Goal: Find specific page/section

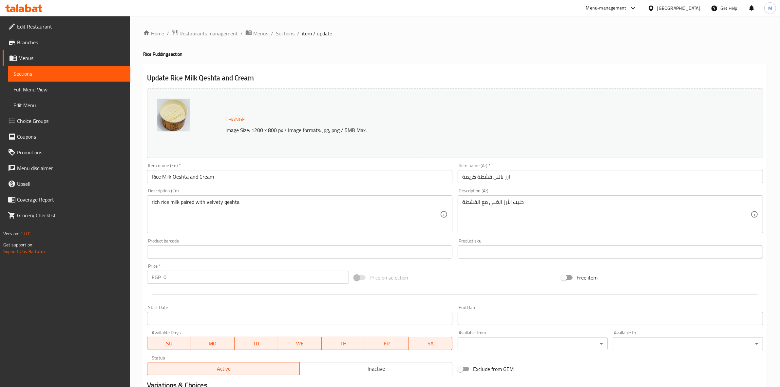
click at [212, 32] on span "Restaurants management" at bounding box center [209, 33] width 58 height 8
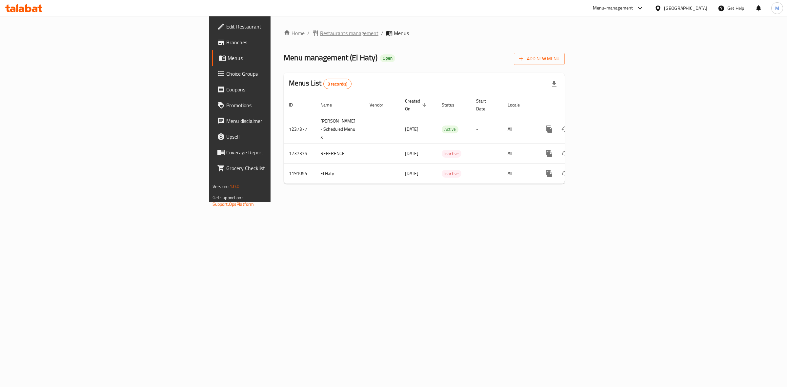
click at [320, 33] on span "Restaurants management" at bounding box center [349, 33] width 58 height 8
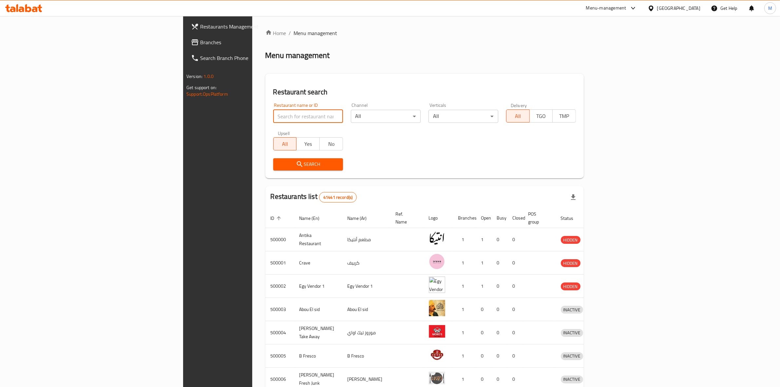
click at [273, 121] on input "search" at bounding box center [308, 116] width 70 height 13
type input "el haty"
click button "Search" at bounding box center [308, 164] width 70 height 12
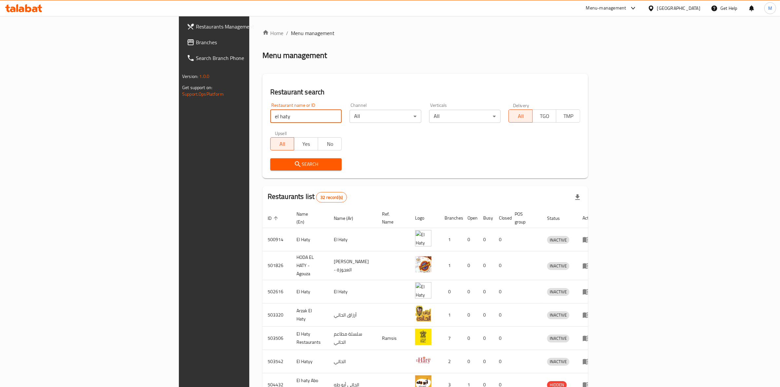
scroll to position [101, 0]
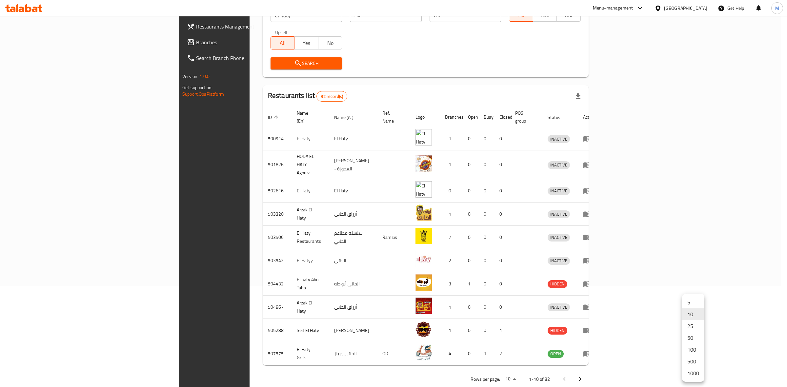
click at [693, 286] on body "​ Menu-management [GEOGRAPHIC_DATA] Get Help M Restaurants Management Branches …" at bounding box center [393, 100] width 787 height 371
click at [693, 374] on li "1000" at bounding box center [693, 373] width 22 height 12
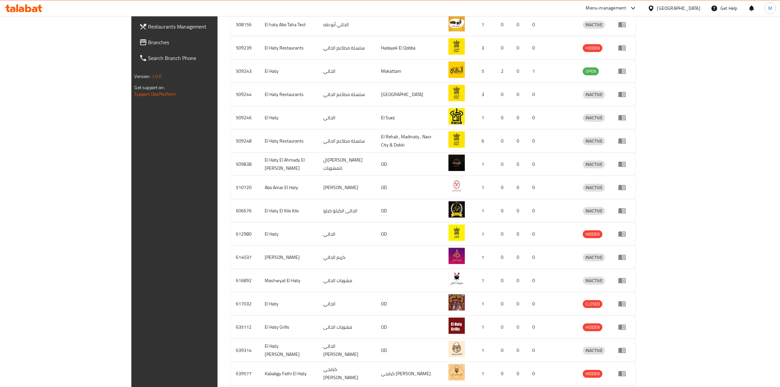
scroll to position [611, 0]
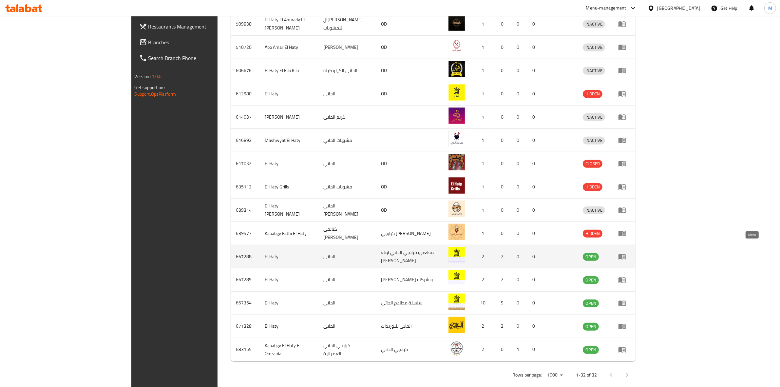
click at [626, 254] on icon "enhanced table" at bounding box center [622, 257] width 7 height 6
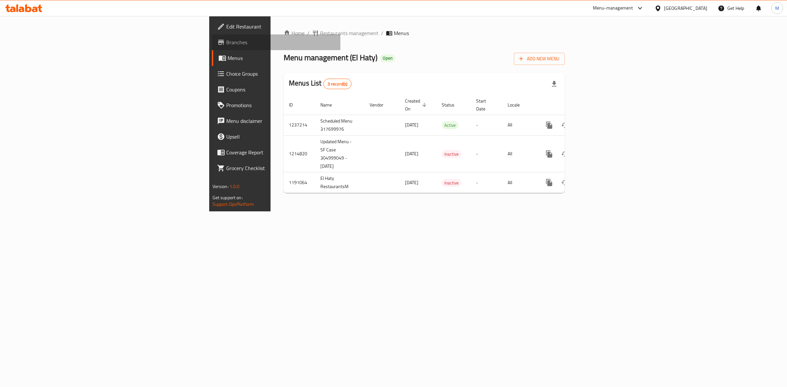
click at [226, 45] on span "Branches" at bounding box center [280, 42] width 109 height 8
